Goal: Task Accomplishment & Management: Use online tool/utility

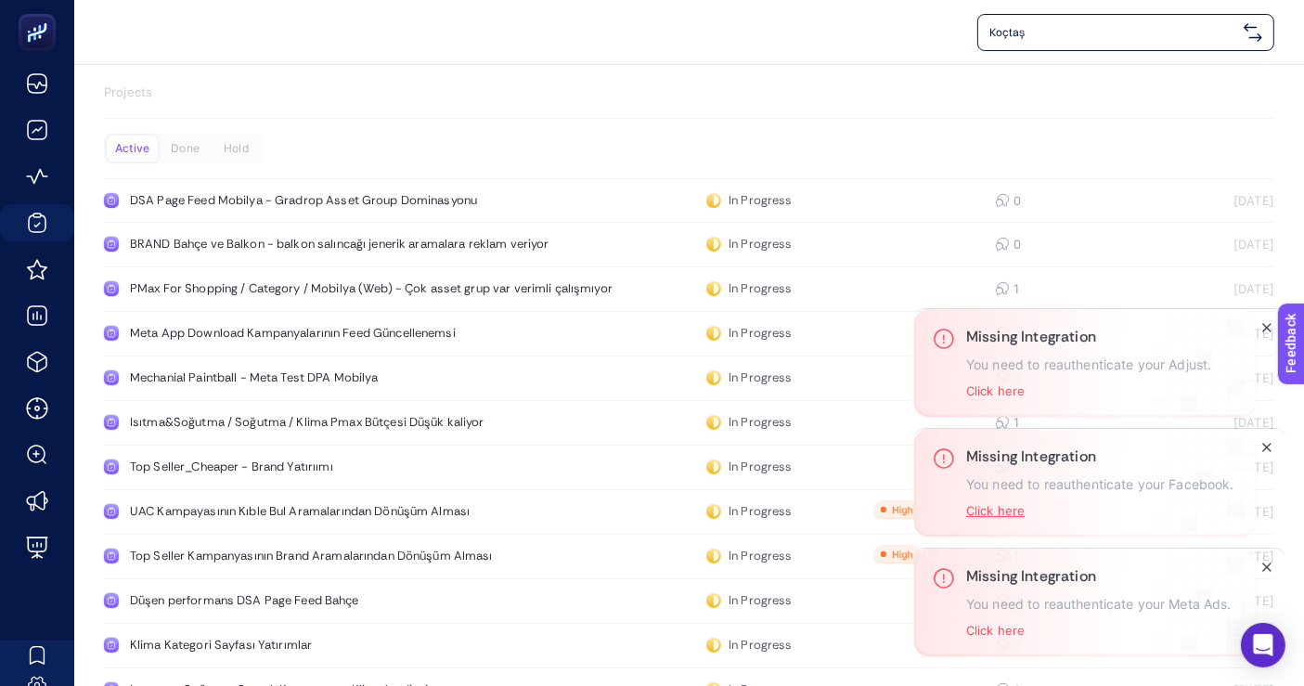
click at [977, 513] on button "Click here" at bounding box center [995, 510] width 58 height 15
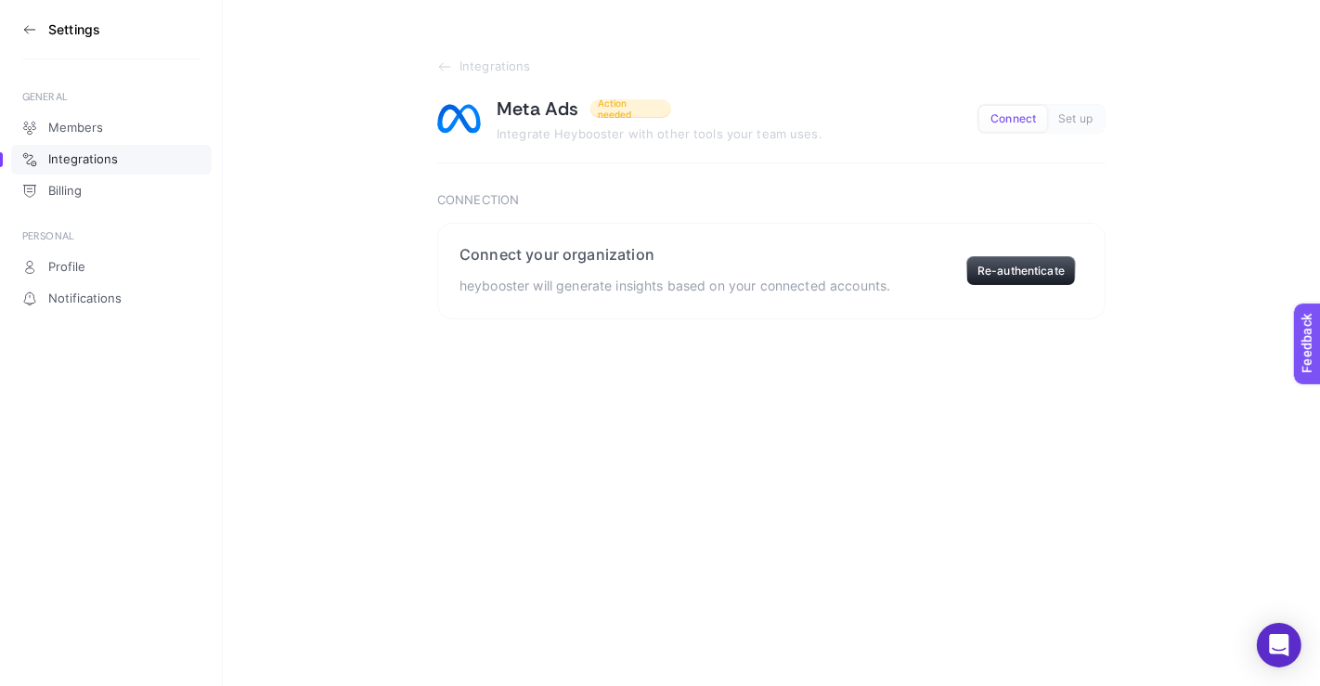
click at [1020, 115] on span "Connect" at bounding box center [1012, 119] width 45 height 14
click at [1012, 266] on button "Re-authenticate" at bounding box center [1021, 271] width 110 height 30
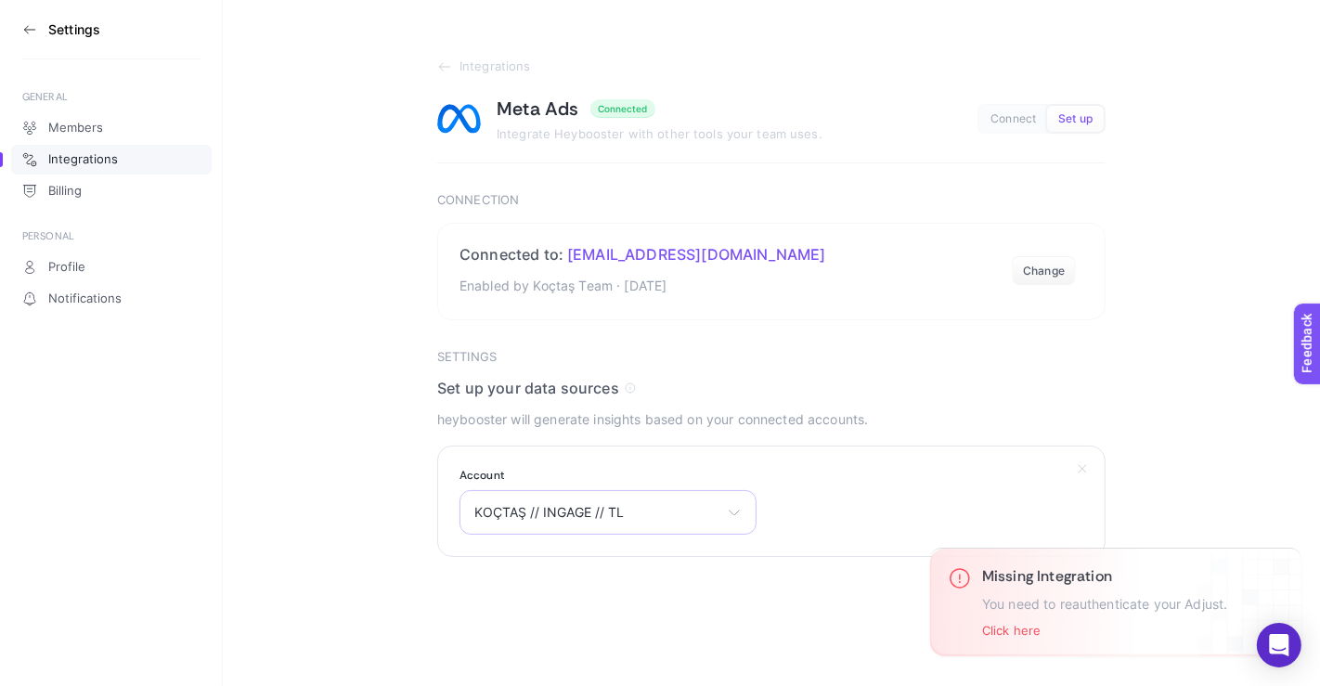
click at [724, 504] on div "KOÇTAŞ // INGAGE // TL Clinichub - Post Boost Clinichub UK Özge Koraltan Clinic…" at bounding box center [607, 512] width 297 height 45
click at [724, 505] on icon at bounding box center [726, 512] width 15 height 15
click at [1247, 433] on section "Integrations Meta Ads Connected Integrate Heybooster with other tools your team…" at bounding box center [771, 278] width 1097 height 557
click at [601, 290] on p "Enabled by Koçtaş Team · [DATE]" at bounding box center [642, 286] width 367 height 22
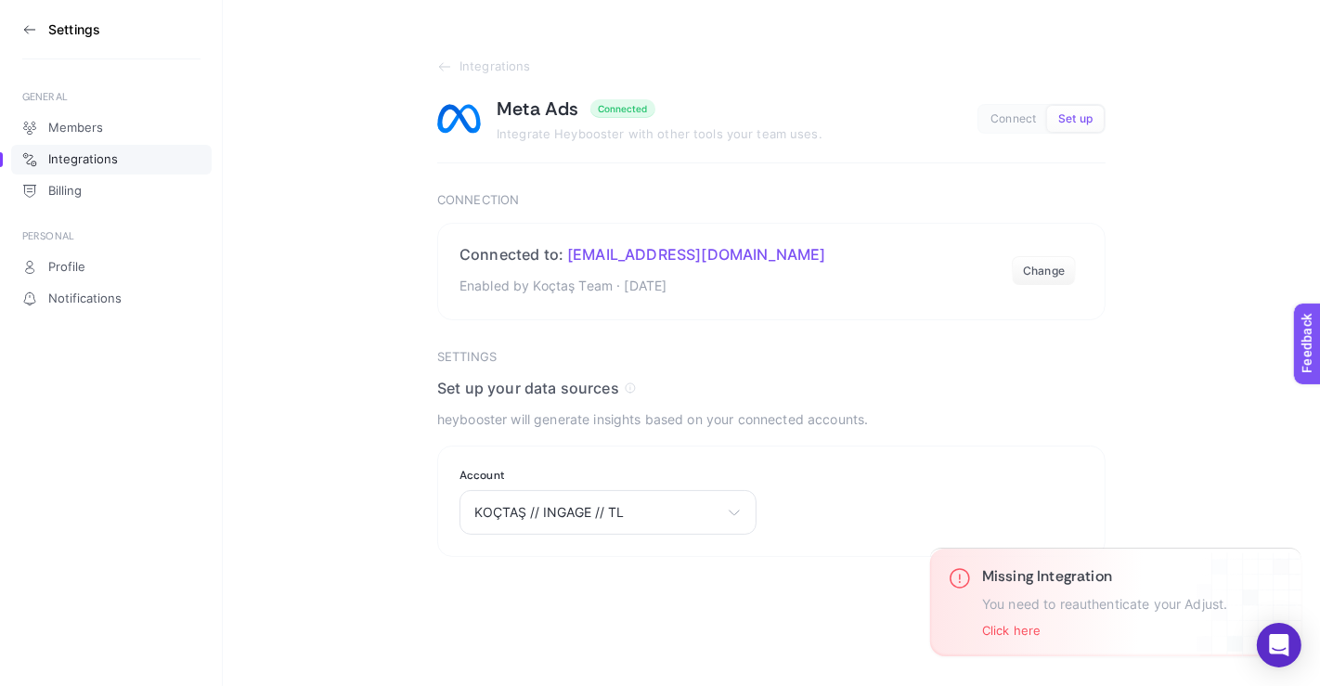
click at [305, 304] on section "Integrations Meta Ads Connected Integrate Heybooster with other tools your team…" at bounding box center [771, 278] width 1097 height 557
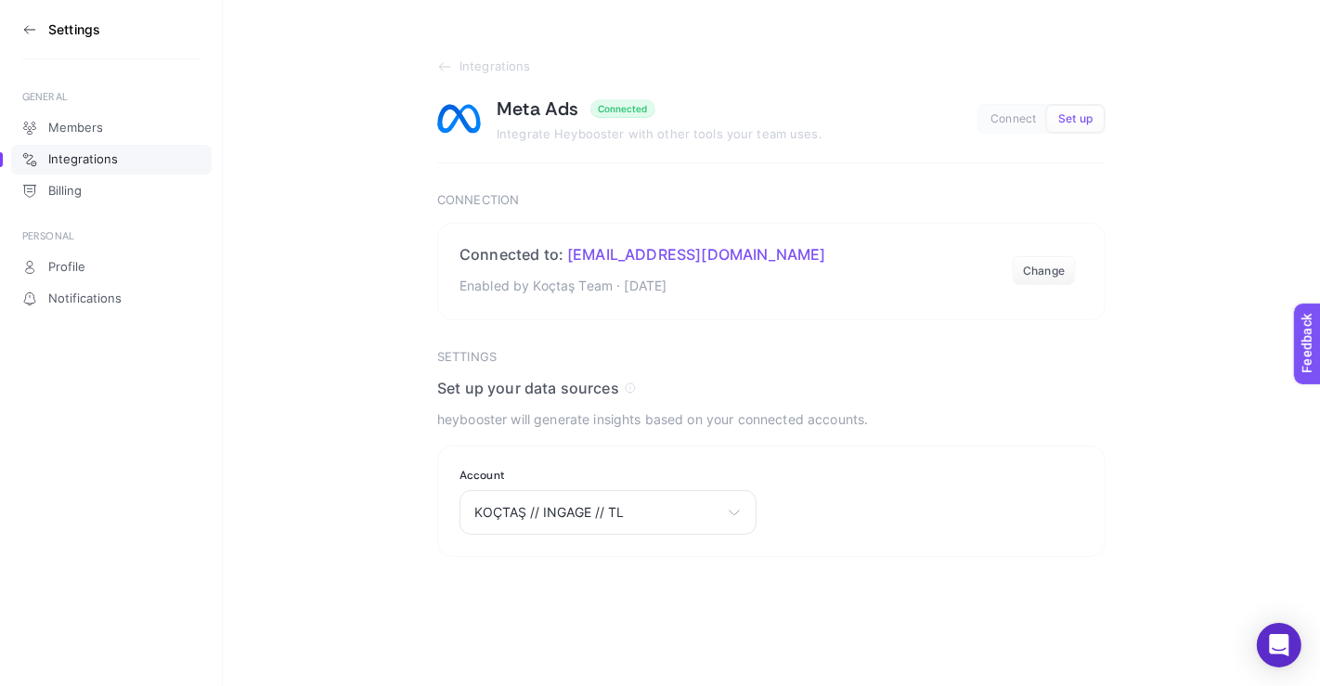
click at [14, 28] on aside "Settings GENERAL Members Integrations Billing PERSONAL Profile Notifications" at bounding box center [111, 343] width 223 height 686
click at [23, 28] on icon at bounding box center [29, 29] width 15 height 15
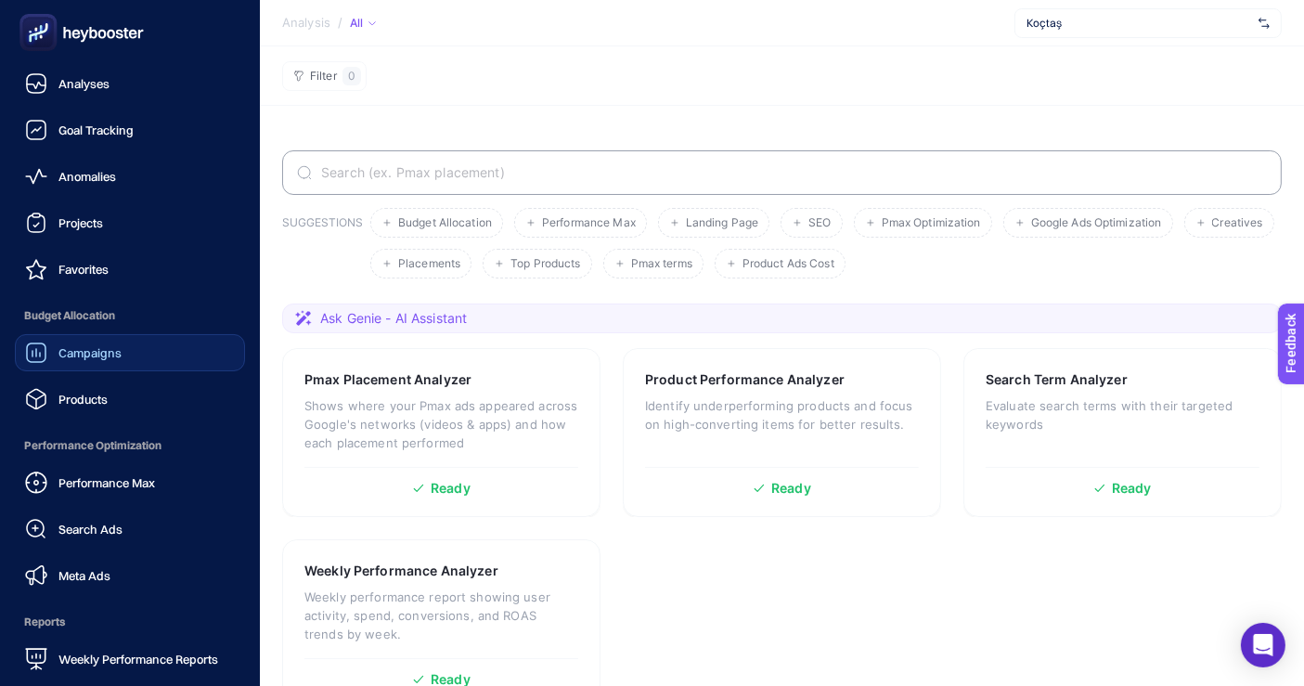
click at [122, 345] on link "Campaigns" at bounding box center [130, 352] width 230 height 37
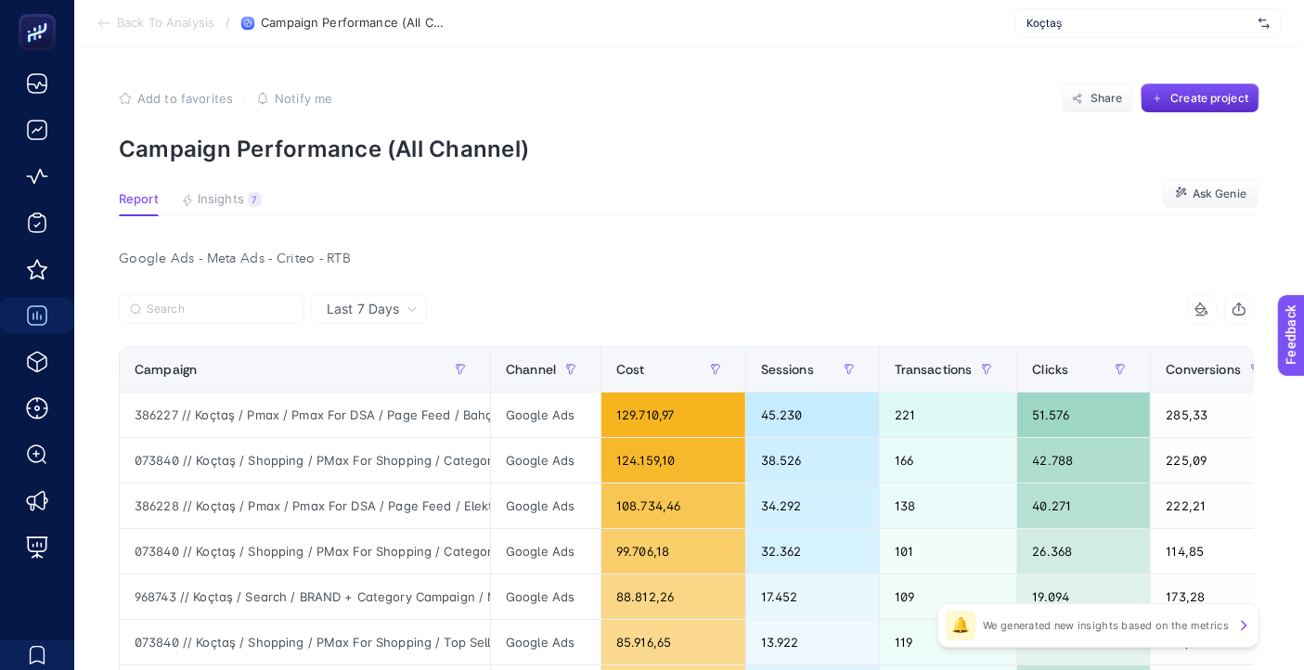
click at [822, 45] on section "Back To Analysis / Campaign Performance (All Channel) Koçtaş" at bounding box center [689, 23] width 1230 height 46
